Goal: Task Accomplishment & Management: Complete application form

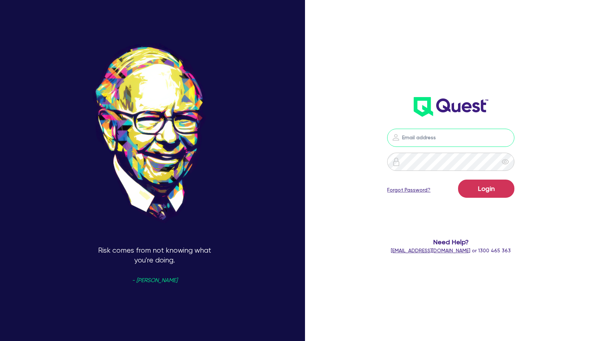
type input "[PERSON_NAME][EMAIL_ADDRESS][DOMAIN_NAME]"
click at [486, 188] on button "Login" at bounding box center [486, 189] width 56 height 18
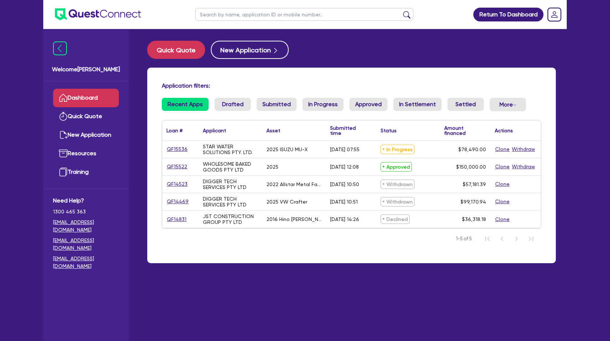
click at [178, 165] on link "QF15522" at bounding box center [176, 166] width 21 height 8
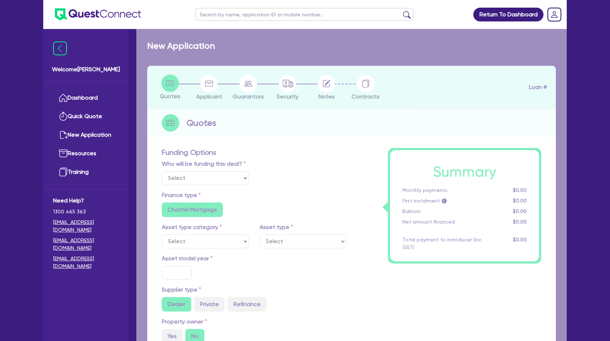
select select "Quest Finance - Own Book"
select select "CARS_AND_LIGHT_TRUCKS"
type input "2025"
radio input "false"
radio input "true"
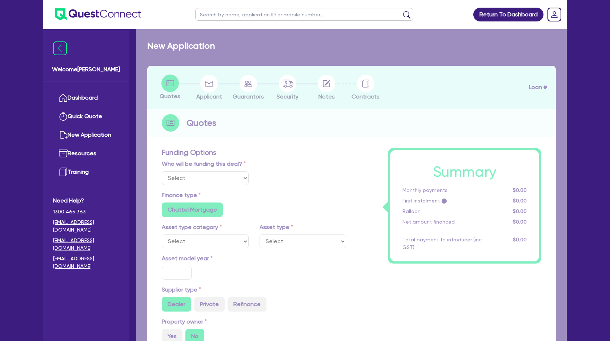
radio input "true"
type input "150,000"
type input "5"
type input "7,500"
type input "17.95"
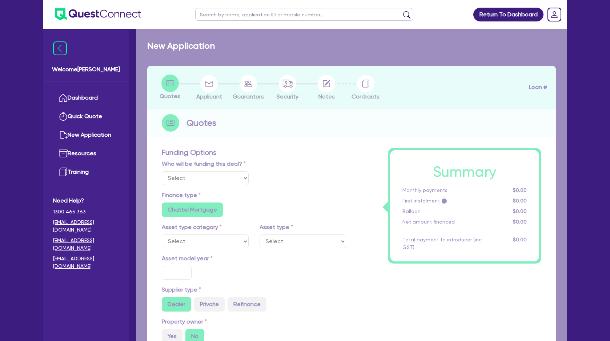
type input "990"
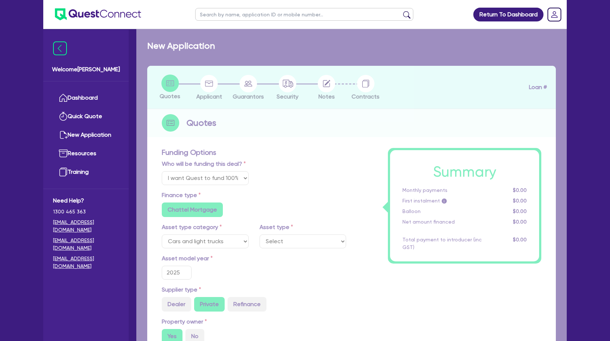
select select "PASSENGER_VEHICLES"
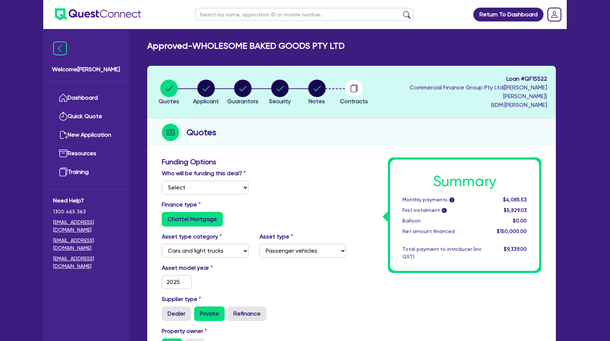
click at [363, 87] on circle "button" at bounding box center [353, 88] width 17 height 17
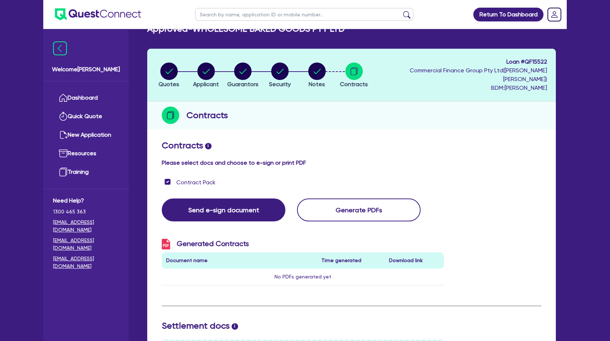
scroll to position [2, 0]
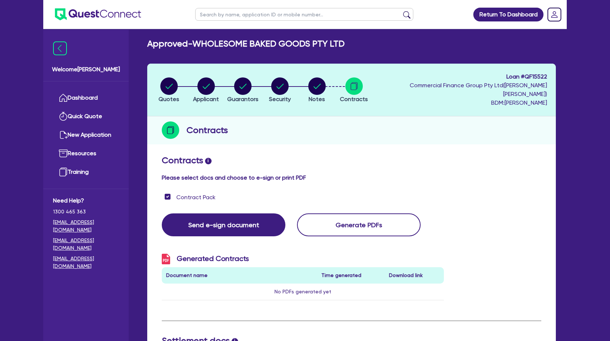
click at [171, 84] on circle "button" at bounding box center [168, 85] width 17 height 17
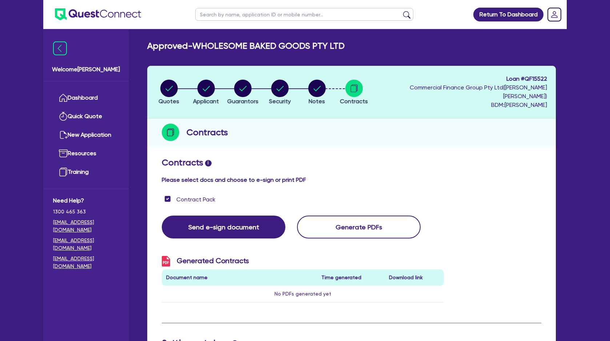
select select "Quest Finance - Own Book"
select select "CARS_AND_LIGHT_TRUCKS"
select select "PASSENGER_VEHICLES"
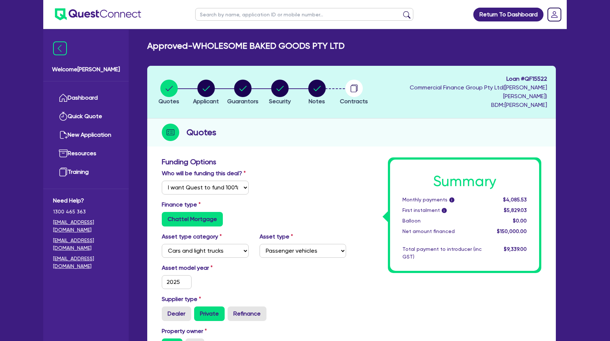
click at [357, 84] on icon "button" at bounding box center [354, 87] width 6 height 7
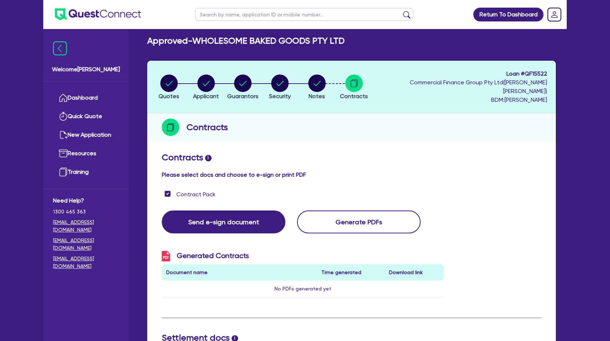
scroll to position [6, 0]
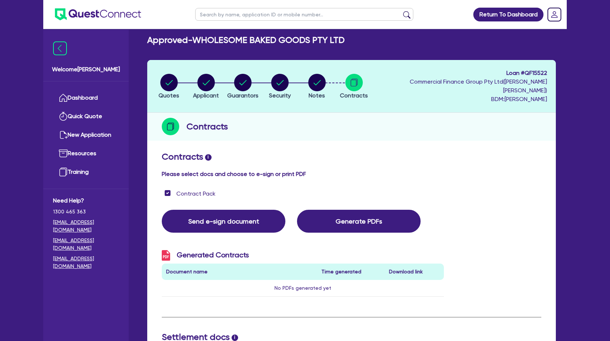
click at [345, 214] on button "Generate PDFs" at bounding box center [359, 221] width 124 height 23
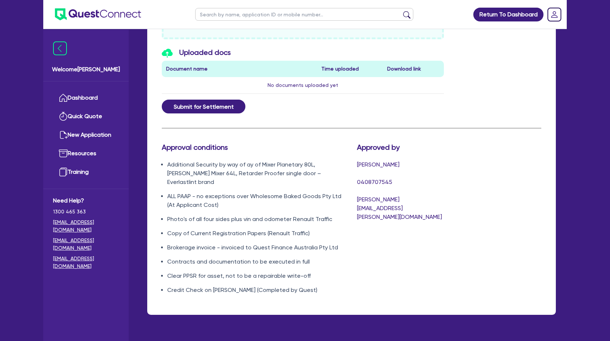
scroll to position [395, 0]
drag, startPoint x: 324, startPoint y: 272, endPoint x: 148, endPoint y: 240, distance: 178.7
click at [148, 240] on div "Contracts i Please select docs and choose to e-sign or print PDF Contract Pack …" at bounding box center [351, 36] width 409 height 557
click at [274, 277] on div "Approval conditions Additional Security by way of ay of Mixer Planetary 80L, Ya…" at bounding box center [253, 221] width 195 height 157
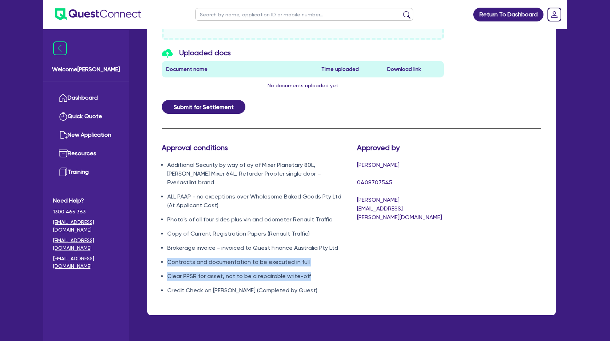
drag, startPoint x: 320, startPoint y: 256, endPoint x: 155, endPoint y: 233, distance: 166.9
click at [155, 233] on div "Contracts i Please select docs and choose to e-sign or print PDF Contract Pack …" at bounding box center [351, 36] width 409 height 557
copy ul "Contracts and documentation to be executed in full Clear PPSR for asset, not to…"
